Goal: Task Accomplishment & Management: Use online tool/utility

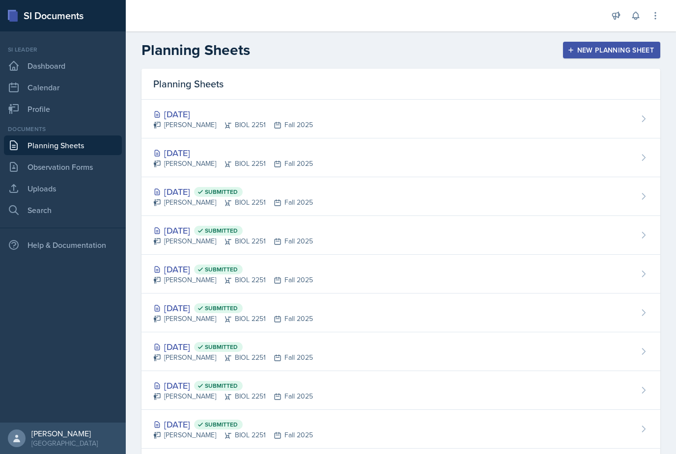
scroll to position [33, 0]
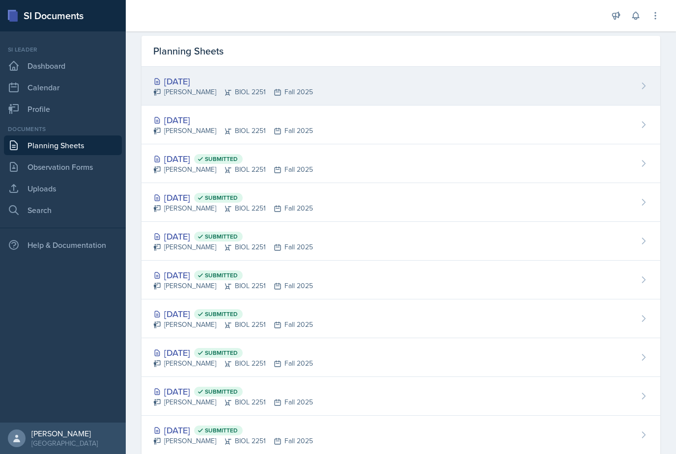
click at [192, 80] on div "[DATE]" at bounding box center [233, 81] width 160 height 13
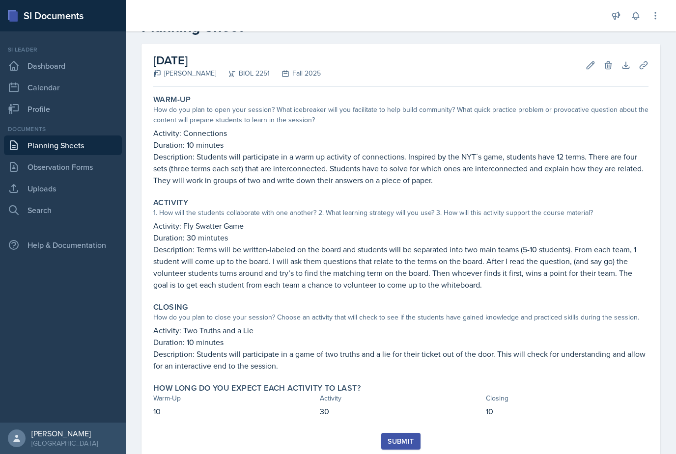
scroll to position [33, 0]
click at [590, 64] on icon at bounding box center [590, 65] width 7 height 7
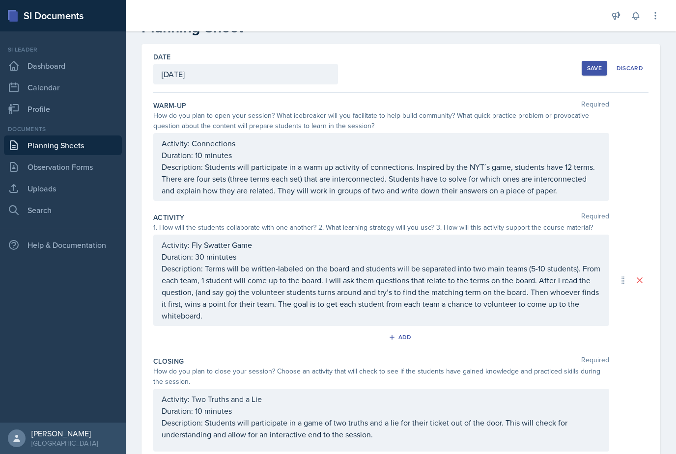
click at [442, 191] on p "Description: Students will participate in a warm up activity of connections. In…" at bounding box center [381, 178] width 439 height 35
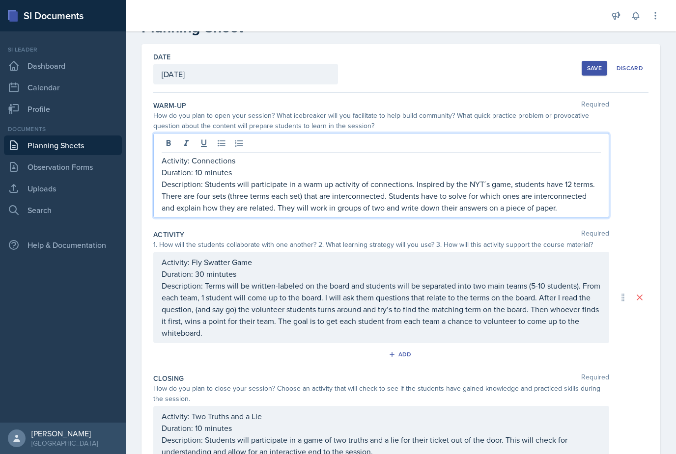
click at [592, 198] on p "Description: Students will participate in a warm up activity of connections. In…" at bounding box center [381, 195] width 439 height 35
click at [590, 203] on p "Description: Students will participate in a warm up activity of connections. In…" at bounding box center [381, 195] width 439 height 35
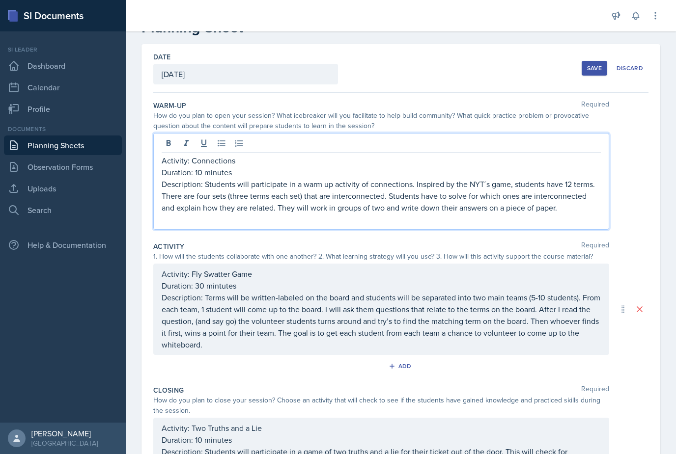
click at [178, 223] on p at bounding box center [381, 220] width 439 height 12
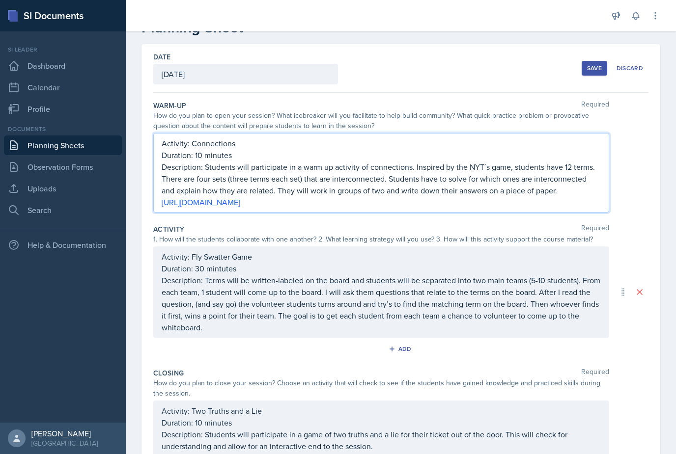
click at [219, 321] on p "Description: Terms will be written-labeled on the board and students will be se…" at bounding box center [381, 304] width 439 height 59
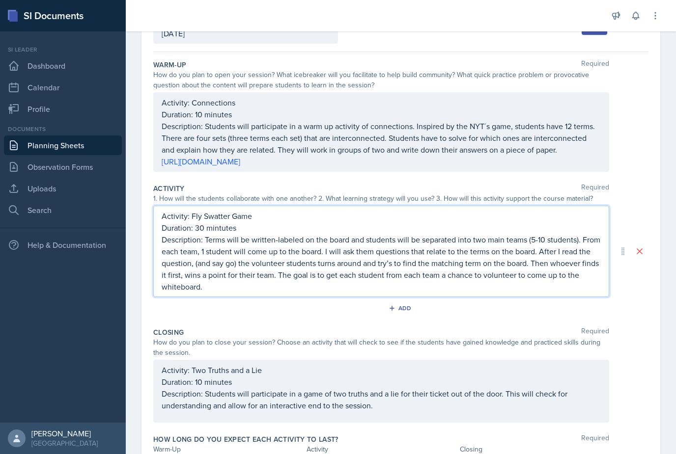
scroll to position [74, 0]
click at [279, 232] on p "Duration: 30 mintutes" at bounding box center [381, 228] width 439 height 12
click at [279, 235] on p "Description: Terms will be written-labeled on the board and students will be se…" at bounding box center [381, 262] width 439 height 59
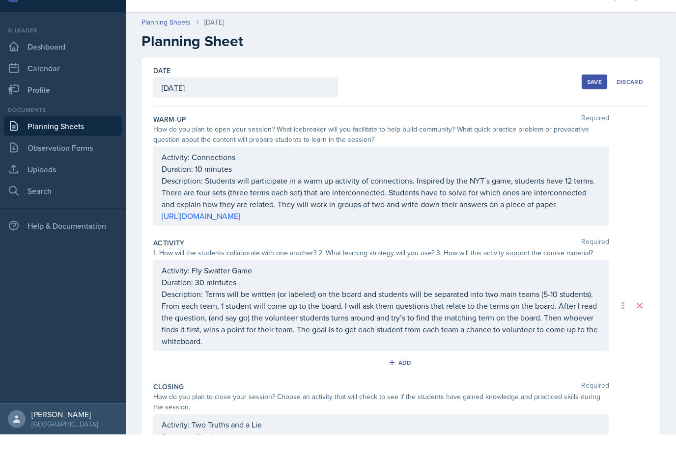
scroll to position [20, 0]
